Goal: Use online tool/utility

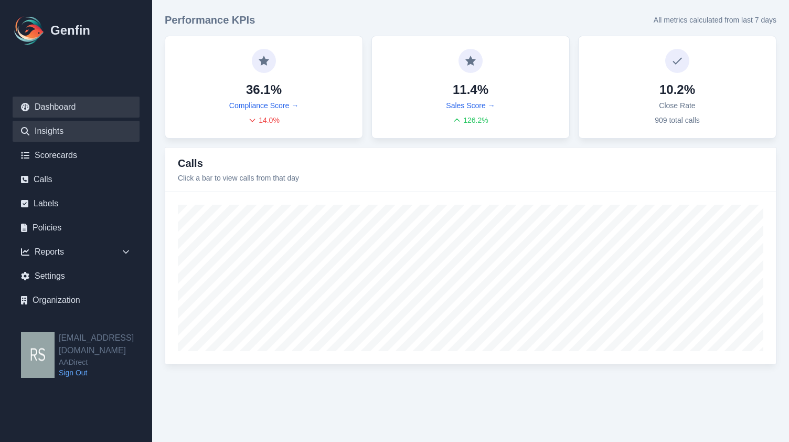
click at [68, 133] on link "Insights" at bounding box center [76, 131] width 127 height 21
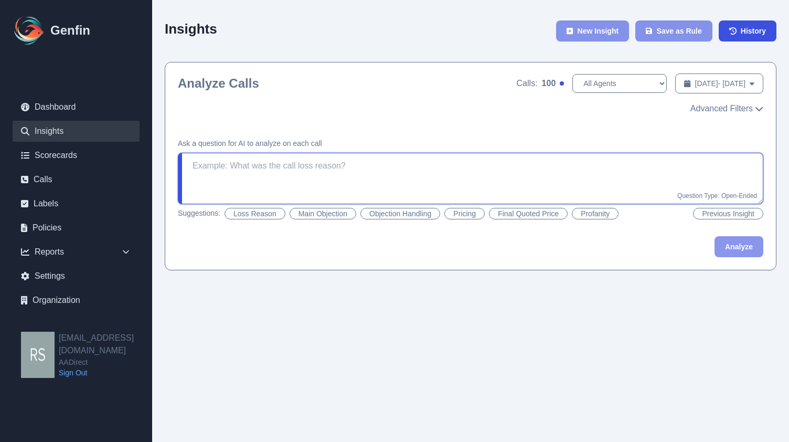
click at [223, 154] on textarea at bounding box center [471, 178] width 586 height 51
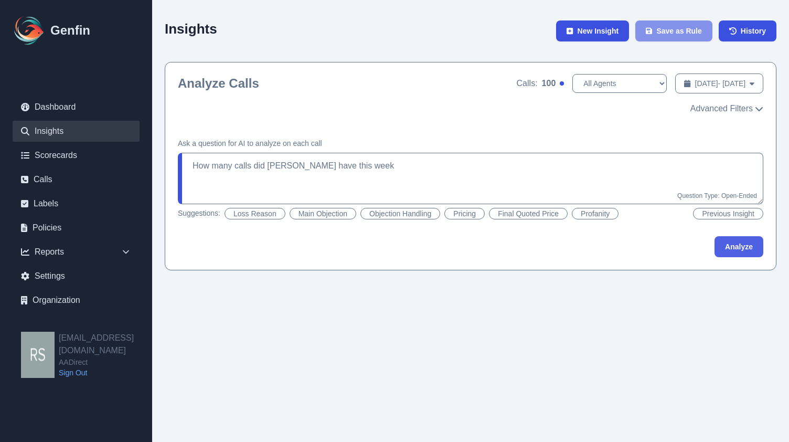
click at [721, 247] on button "Analyze" at bounding box center [739, 246] width 49 height 21
type textarea "How many calls did [PERSON_NAME] have this week?"
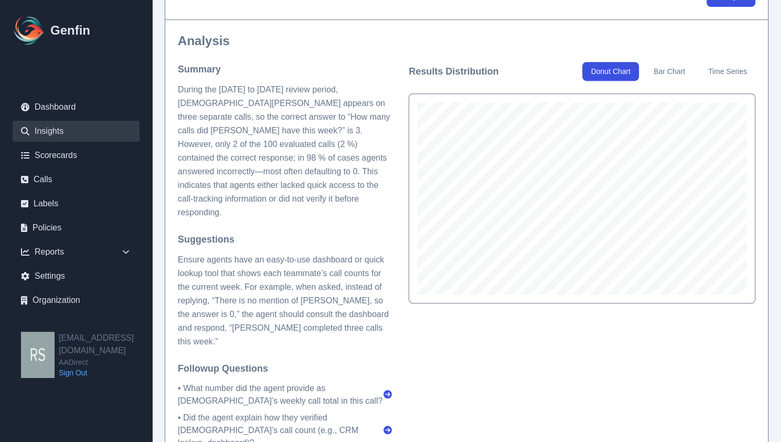
scroll to position [243, 0]
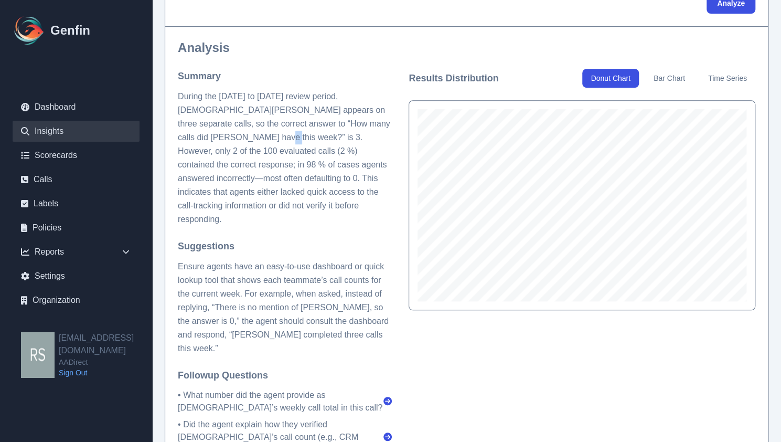
drag, startPoint x: 214, startPoint y: 135, endPoint x: 220, endPoint y: 136, distance: 6.8
click at [220, 136] on p "During the [DATE] to [DATE] review period, [DEMOGRAPHIC_DATA][PERSON_NAME] appe…" at bounding box center [285, 158] width 214 height 136
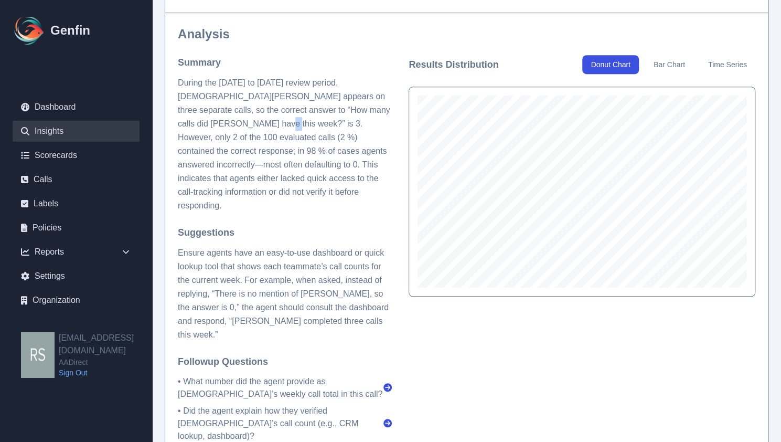
scroll to position [258, 0]
click at [662, 62] on button "Bar Chart" at bounding box center [669, 63] width 48 height 19
